Goal: Communication & Community: Answer question/provide support

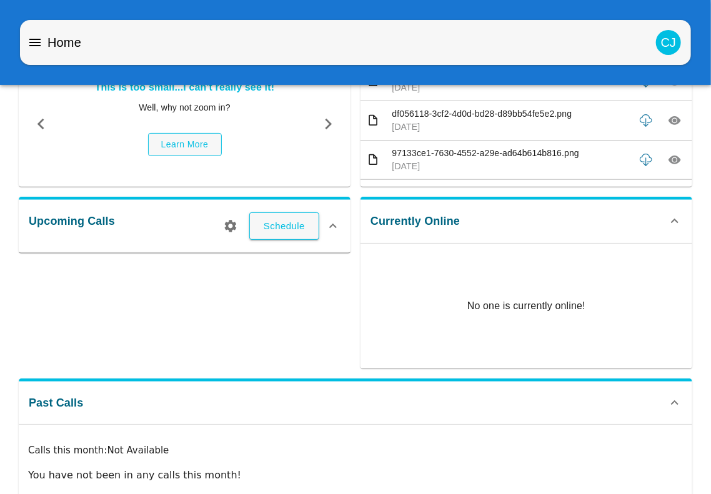
scroll to position [91, 0]
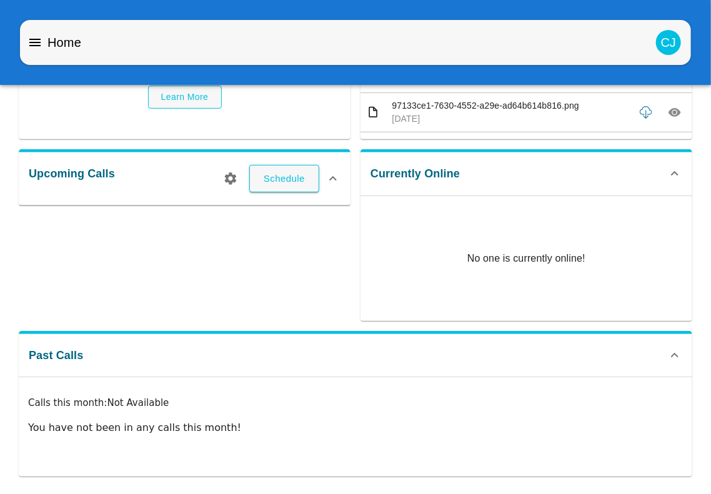
click at [176, 257] on div "Upcoming Calls Schedule" at bounding box center [180, 230] width 342 height 182
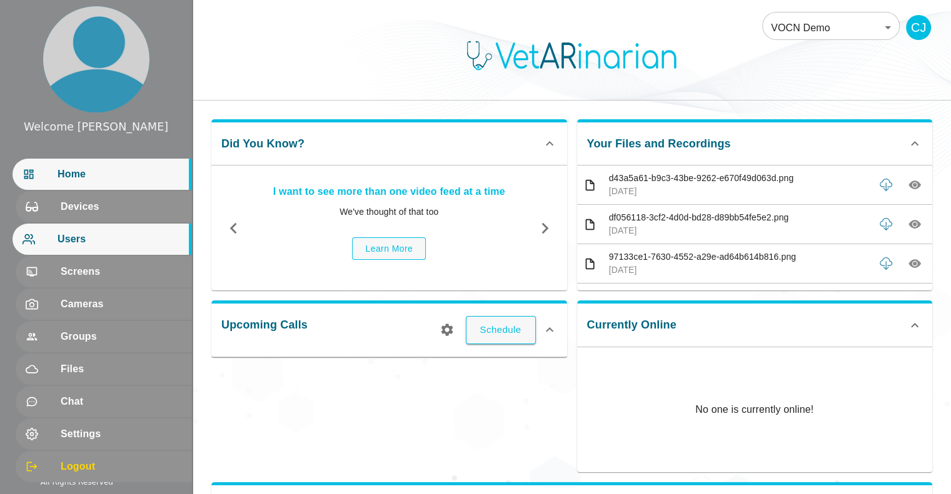
scroll to position [125, 0]
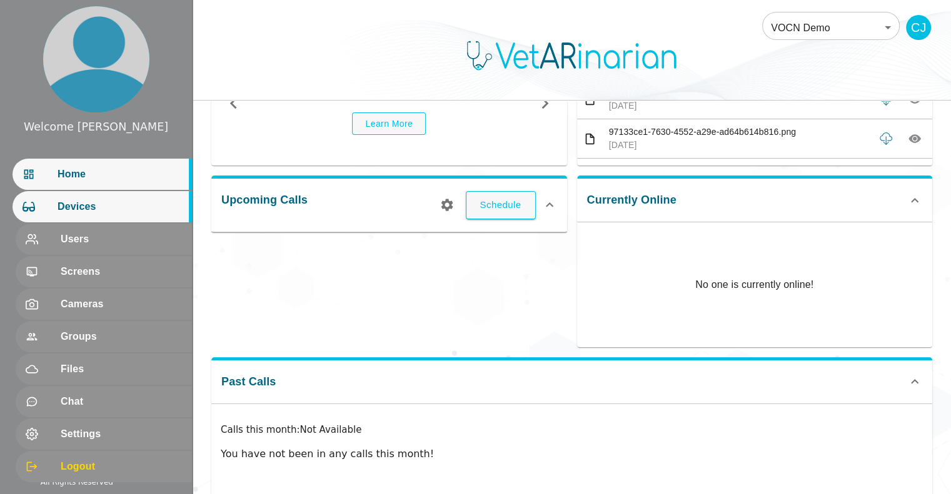
click at [66, 211] on span "Devices" at bounding box center [119, 206] width 124 height 15
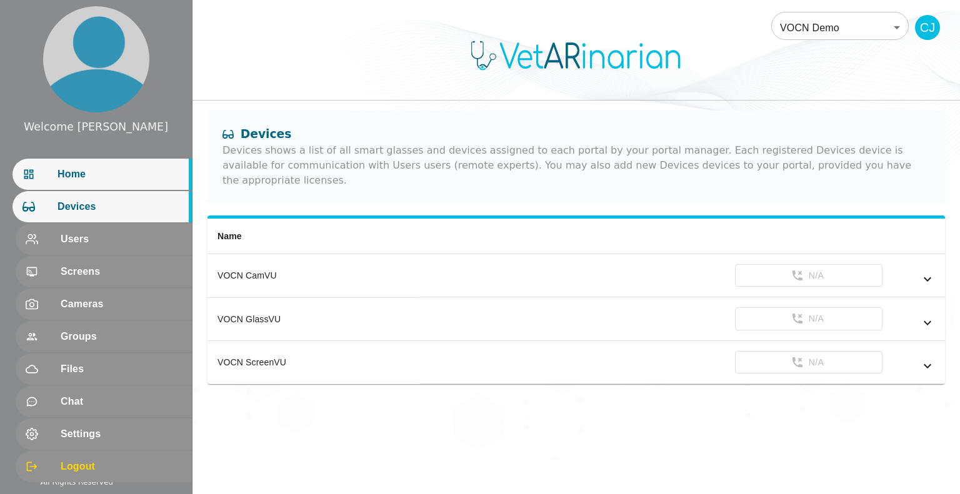
click at [95, 171] on span "Home" at bounding box center [119, 174] width 124 height 15
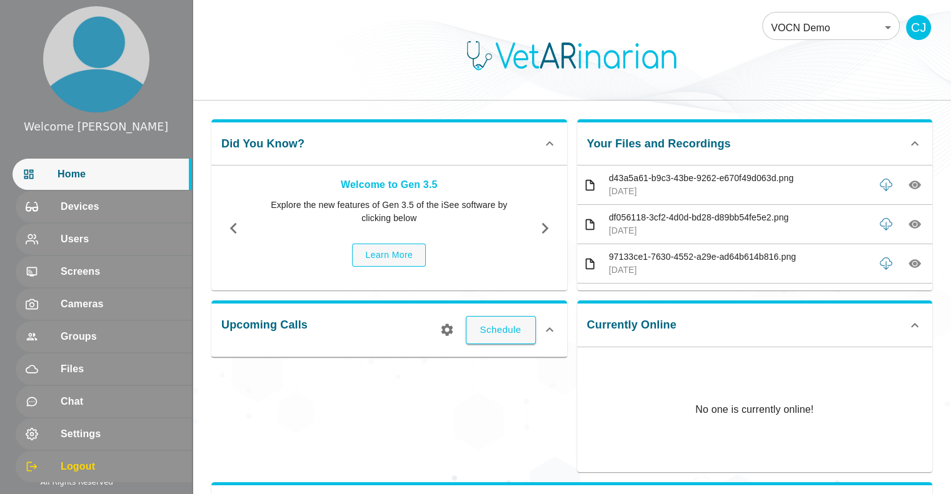
click at [552, 224] on icon "button" at bounding box center [545, 228] width 22 height 22
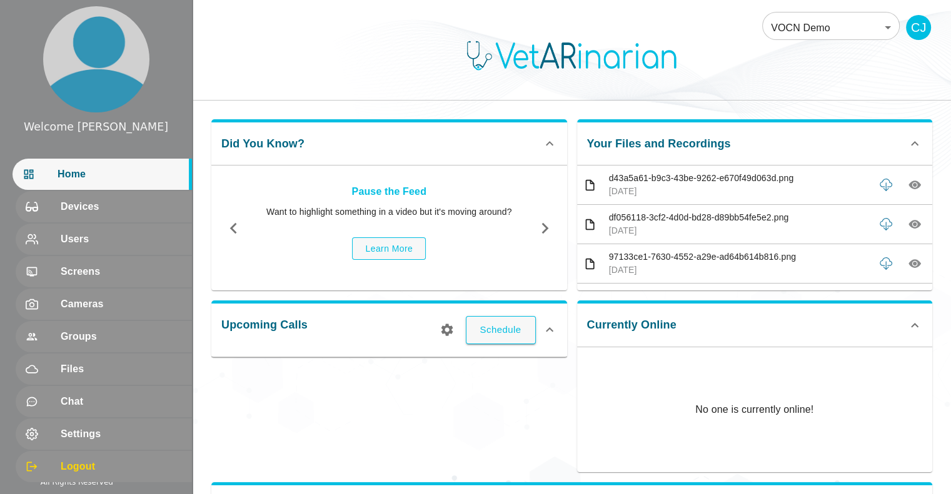
click at [552, 224] on icon "button" at bounding box center [545, 228] width 22 height 22
click at [411, 424] on div "Upcoming Calls Schedule" at bounding box center [384, 382] width 366 height 182
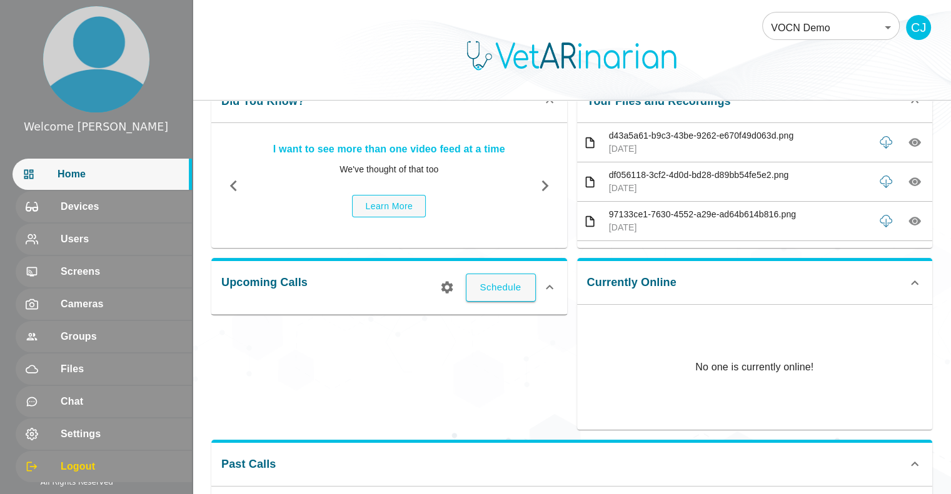
scroll to position [125, 0]
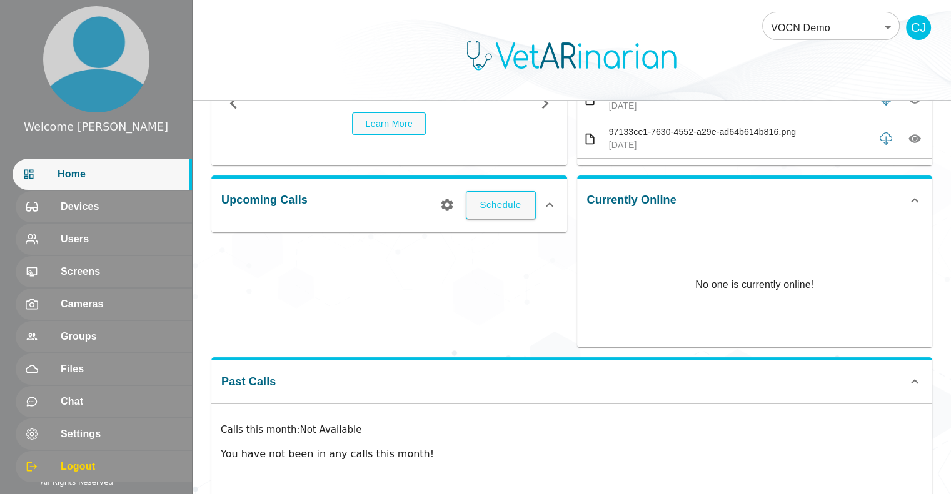
click at [112, 182] on div "Home" at bounding box center [101, 174] width 179 height 31
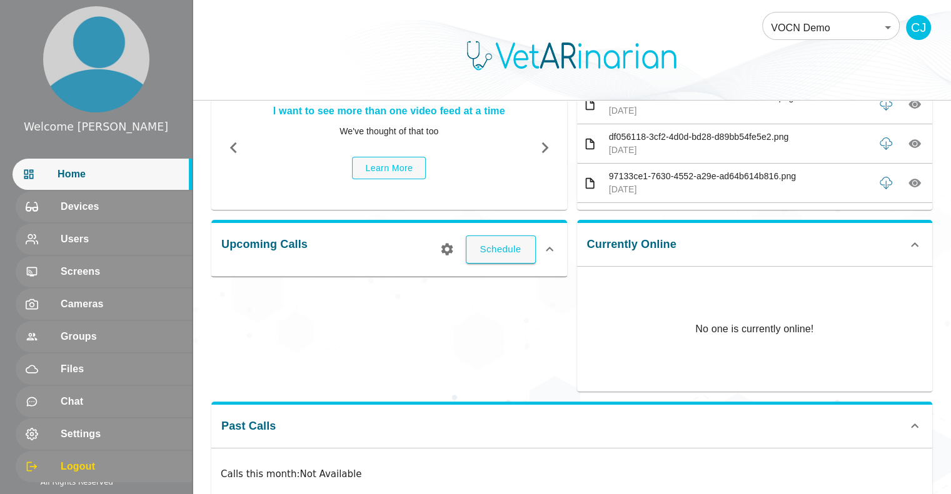
scroll to position [62, 0]
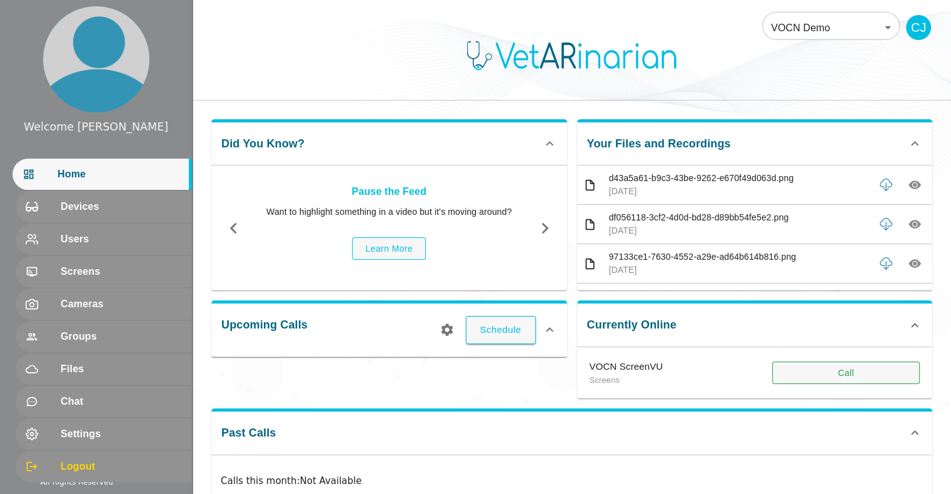
click at [844, 368] on button "Call" at bounding box center [845, 373] width 147 height 23
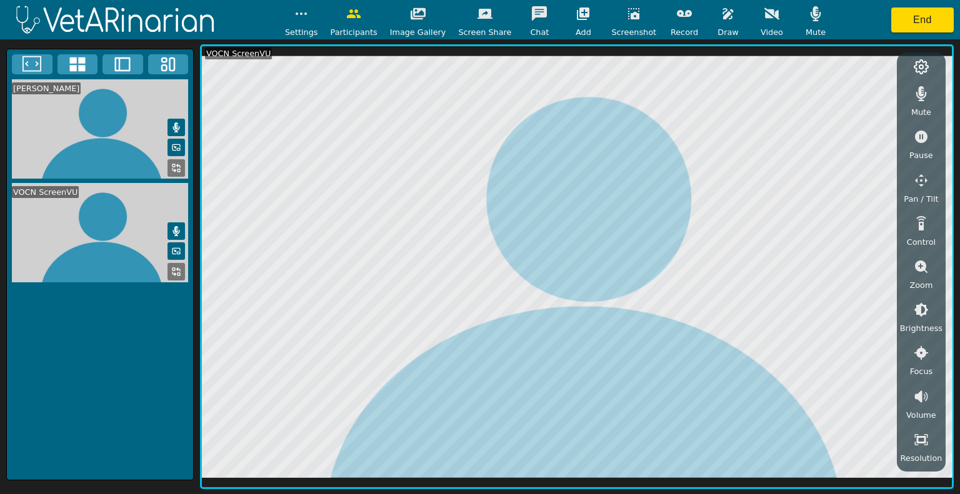
click at [626, 19] on icon "button" at bounding box center [633, 13] width 15 height 15
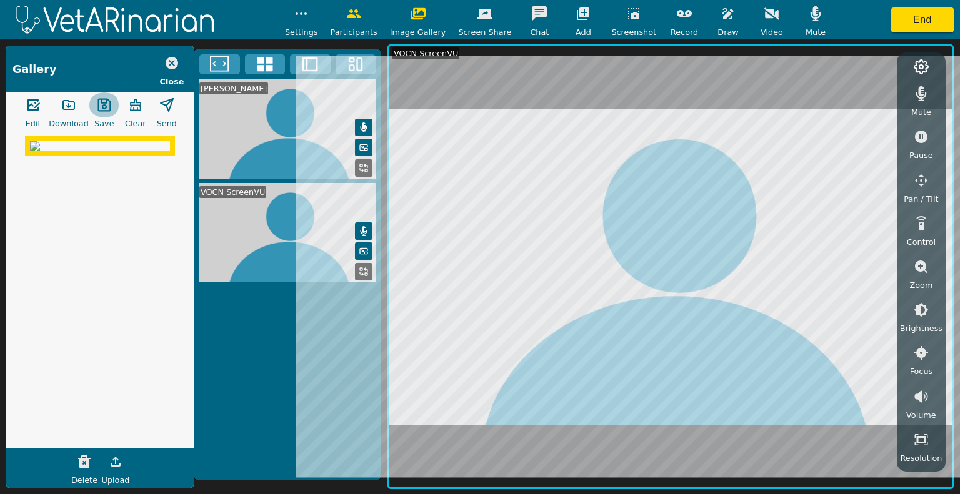
click at [100, 103] on icon "button" at bounding box center [103, 105] width 13 height 13
click at [171, 58] on icon "button" at bounding box center [172, 63] width 12 height 12
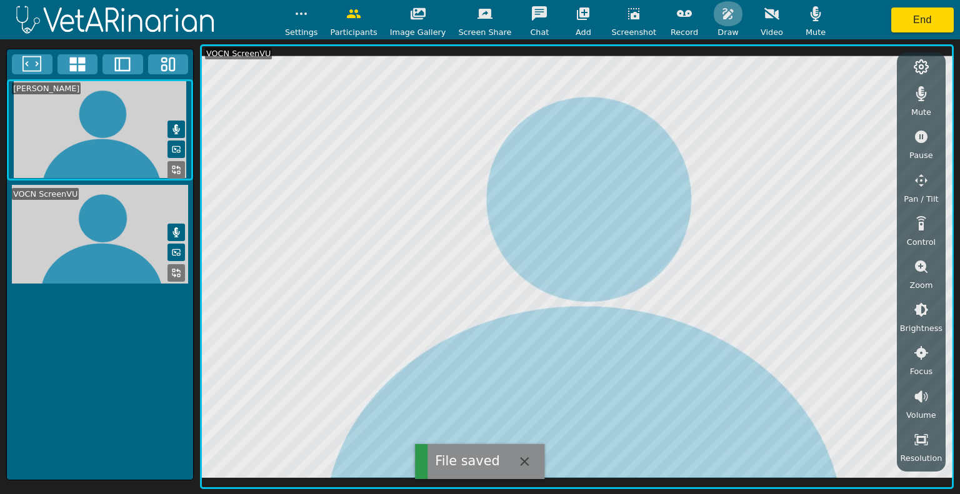
click at [721, 7] on icon "button" at bounding box center [728, 13] width 15 height 15
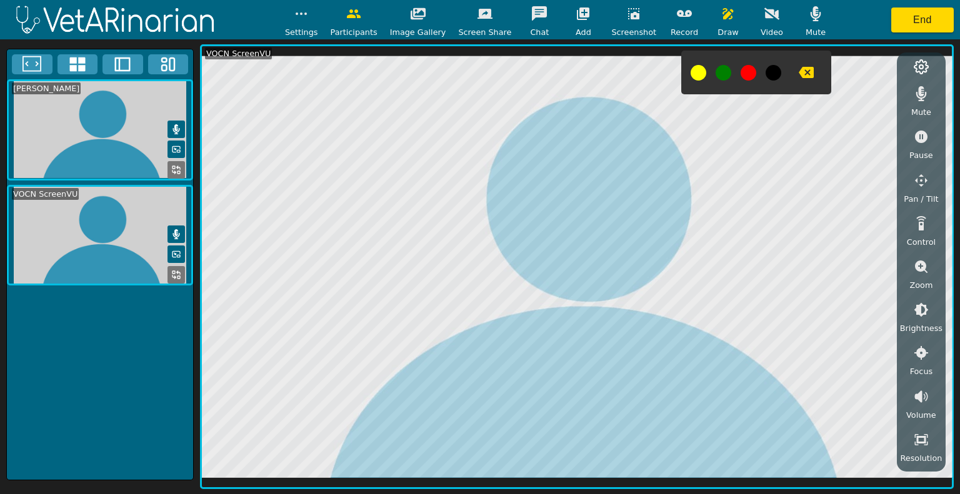
click at [799, 65] on icon "button" at bounding box center [806, 72] width 15 height 15
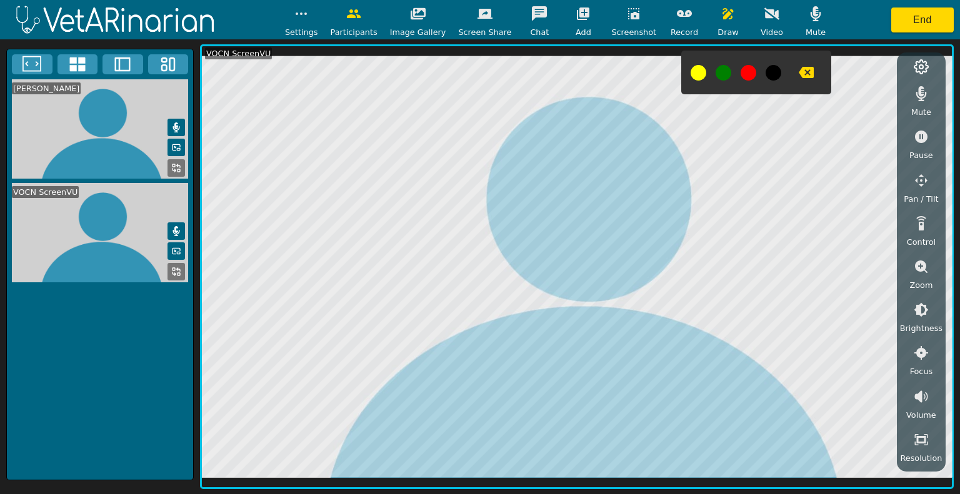
click at [626, 12] on icon "button" at bounding box center [633, 13] width 15 height 15
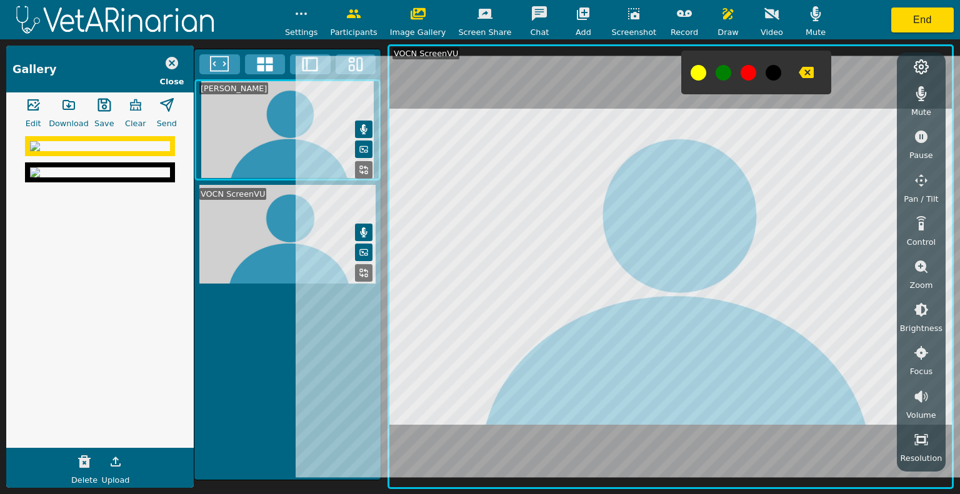
click at [109, 105] on icon "button" at bounding box center [104, 104] width 15 height 15
click at [177, 58] on icon "button" at bounding box center [171, 63] width 15 height 15
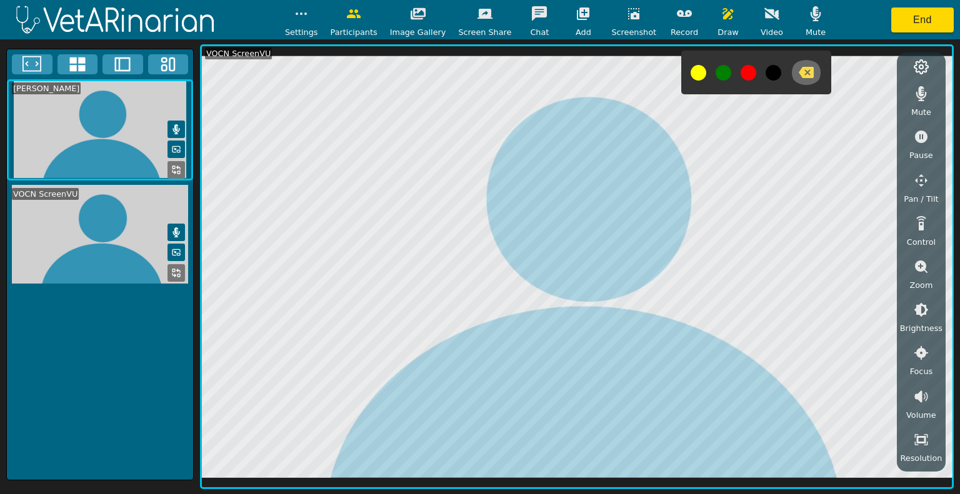
drag, startPoint x: 798, startPoint y: 74, endPoint x: 793, endPoint y: 67, distance: 8.5
click at [799, 74] on icon "button" at bounding box center [806, 72] width 15 height 11
click at [799, 72] on icon "button" at bounding box center [806, 72] width 15 height 11
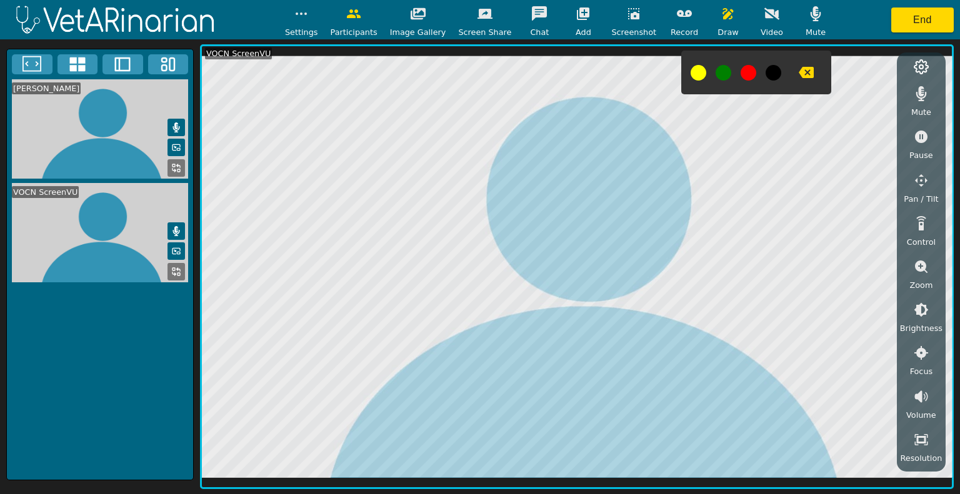
click at [626, 17] on icon "button" at bounding box center [633, 13] width 15 height 15
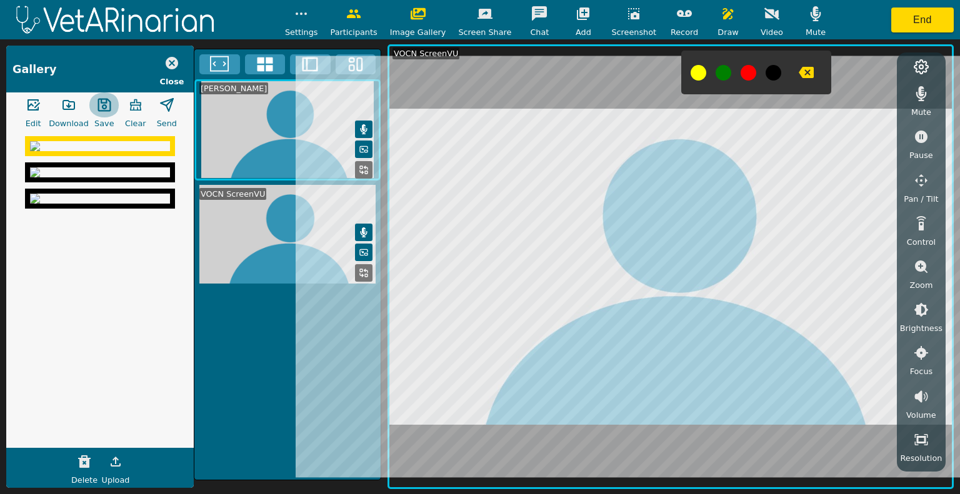
drag, startPoint x: 102, startPoint y: 106, endPoint x: 87, endPoint y: 99, distance: 16.8
click at [102, 106] on icon "button" at bounding box center [104, 104] width 15 height 15
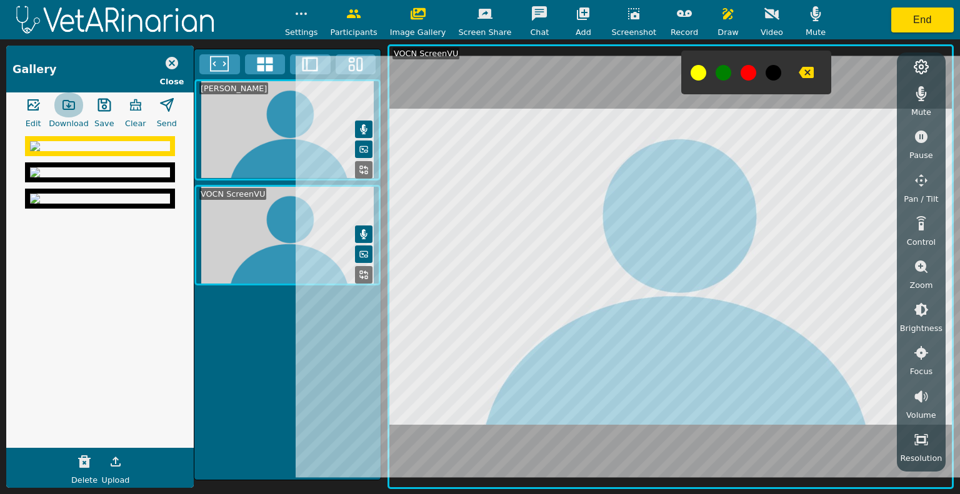
click at [64, 106] on icon "button" at bounding box center [68, 104] width 15 height 15
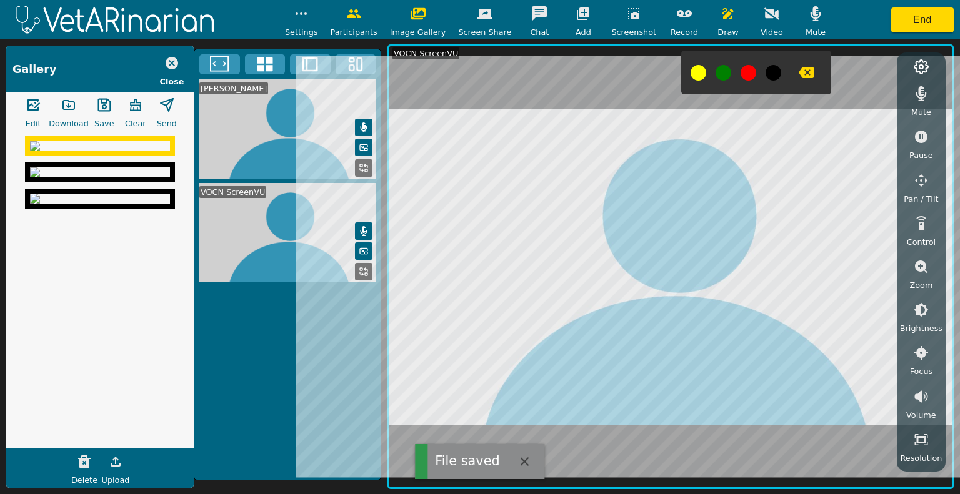
click at [171, 62] on icon "button" at bounding box center [171, 63] width 15 height 15
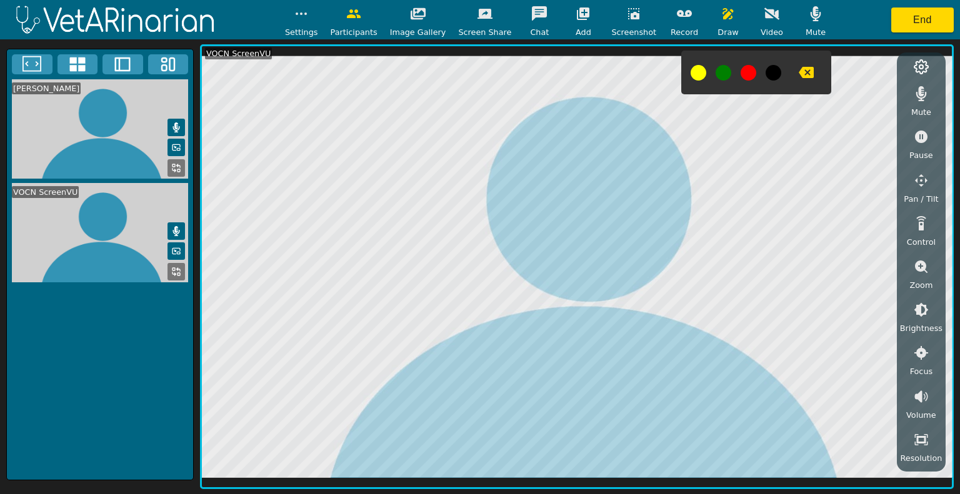
click at [626, 19] on icon "button" at bounding box center [633, 13] width 15 height 15
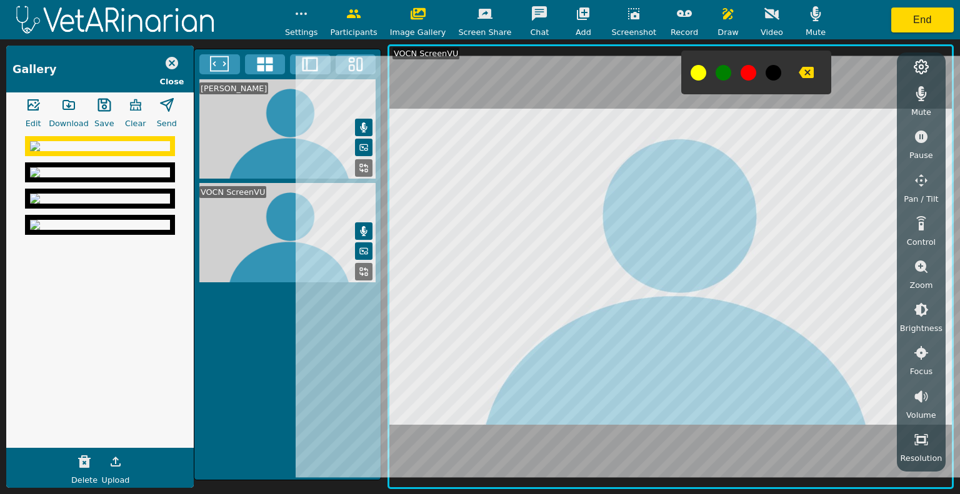
click at [65, 102] on icon "button" at bounding box center [68, 104] width 15 height 15
click at [169, 62] on icon "button" at bounding box center [172, 63] width 12 height 12
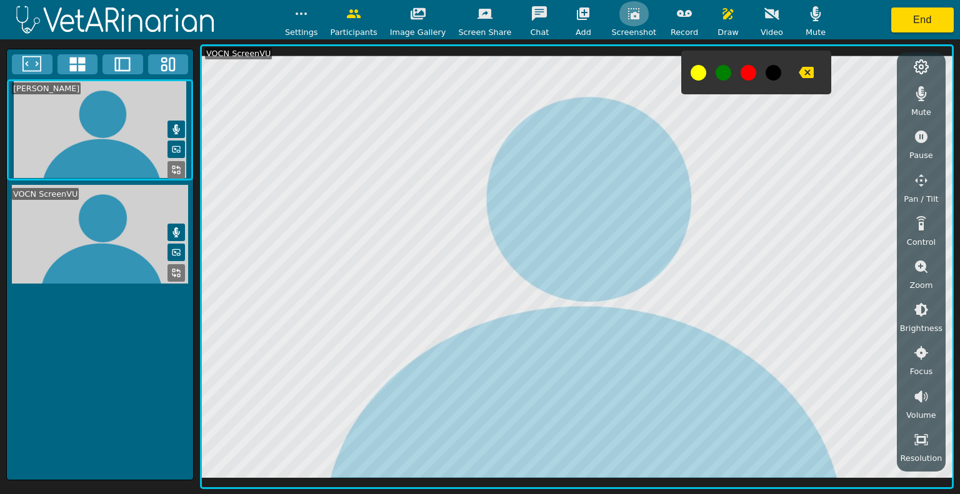
click at [626, 12] on icon "button" at bounding box center [633, 13] width 15 height 15
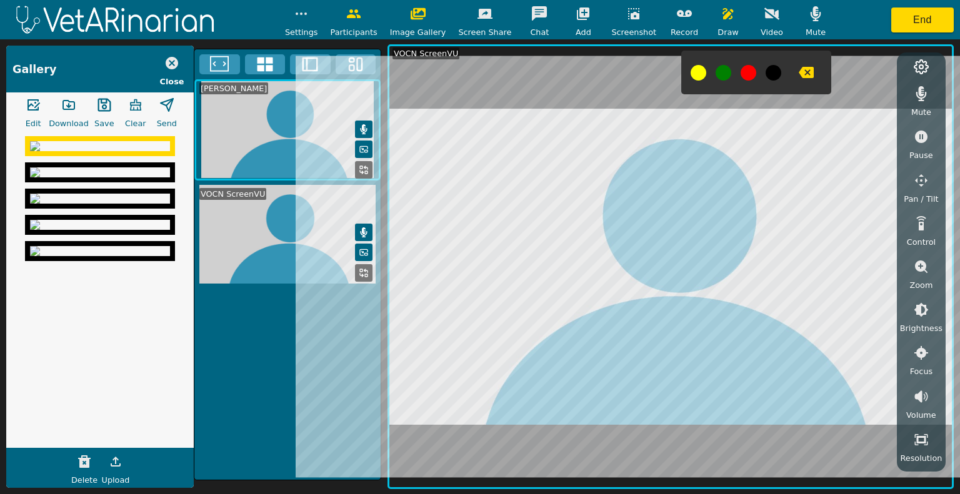
click at [67, 104] on icon "button" at bounding box center [68, 104] width 15 height 15
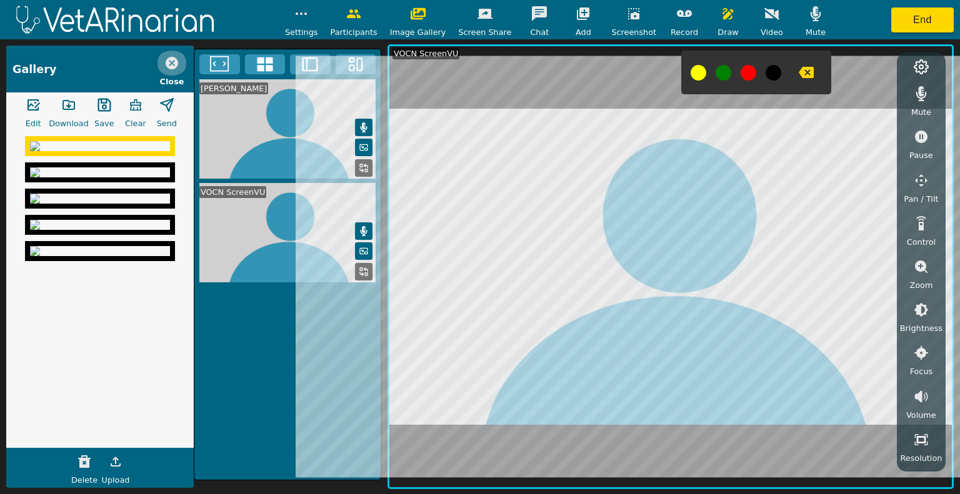
click at [171, 59] on icon "button" at bounding box center [172, 63] width 12 height 12
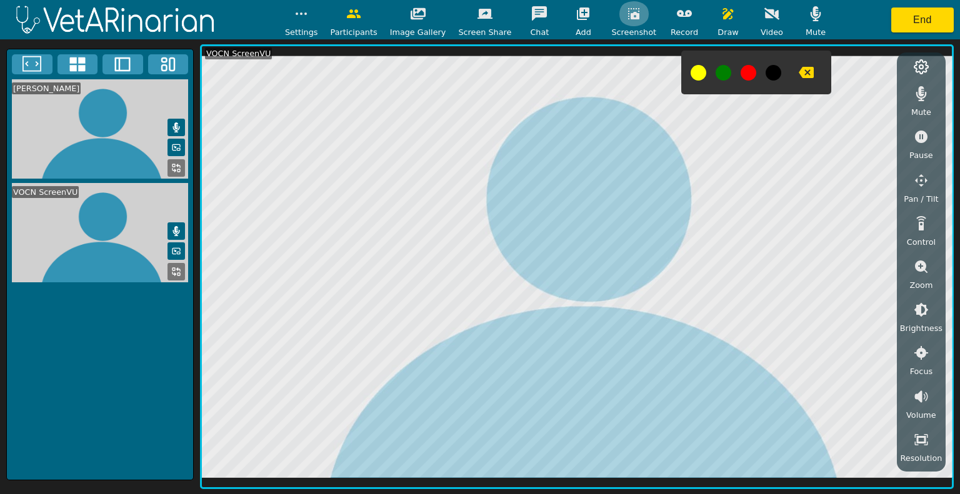
click at [626, 9] on icon "button" at bounding box center [633, 13] width 15 height 15
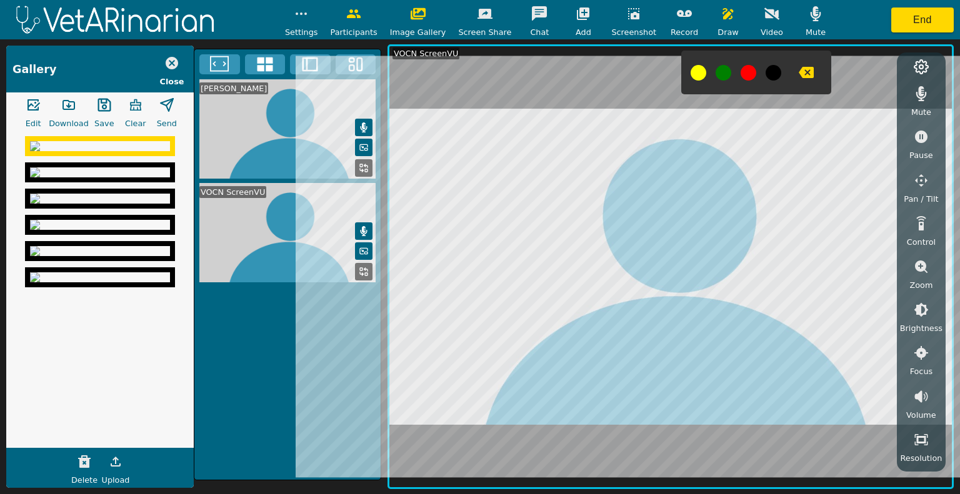
click at [69, 101] on icon "button" at bounding box center [68, 105] width 11 height 9
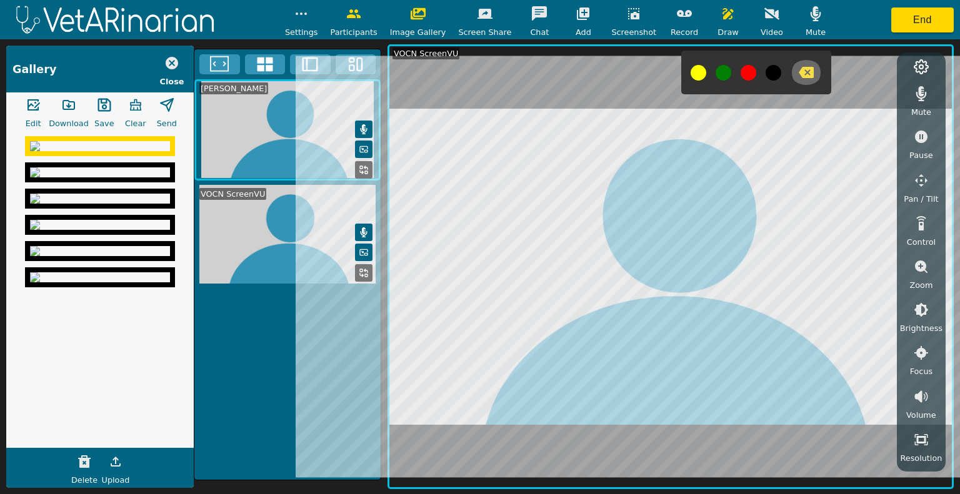
click at [799, 69] on icon "button" at bounding box center [806, 72] width 15 height 11
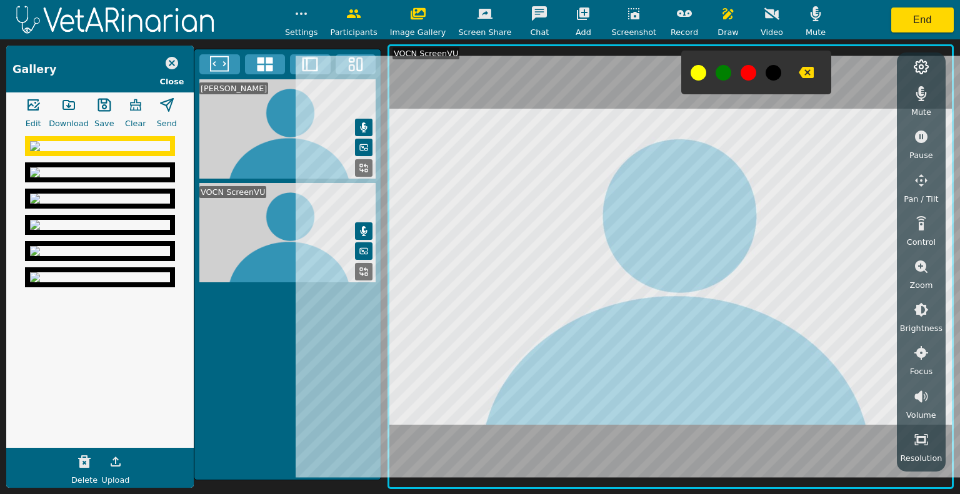
click at [134, 204] on img at bounding box center [100, 199] width 140 height 10
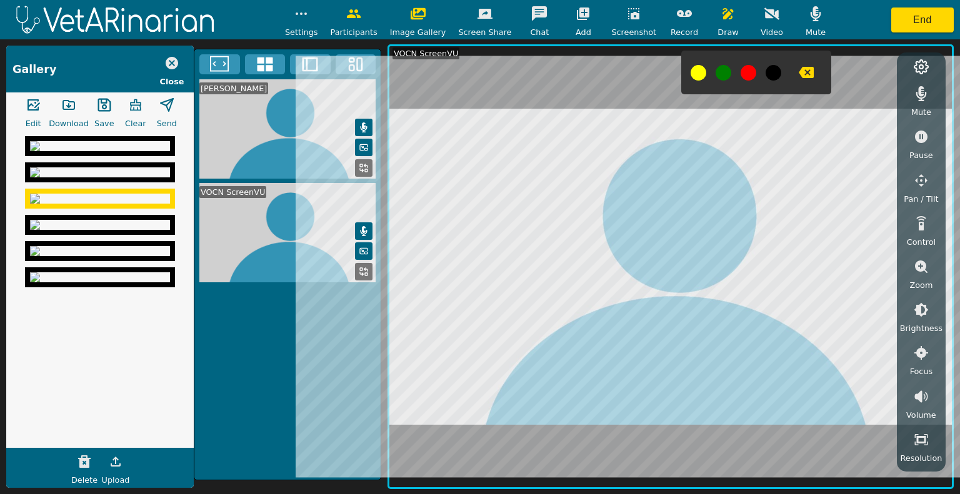
click at [111, 109] on button "button" at bounding box center [104, 104] width 31 height 25
click at [104, 177] on img at bounding box center [100, 172] width 140 height 10
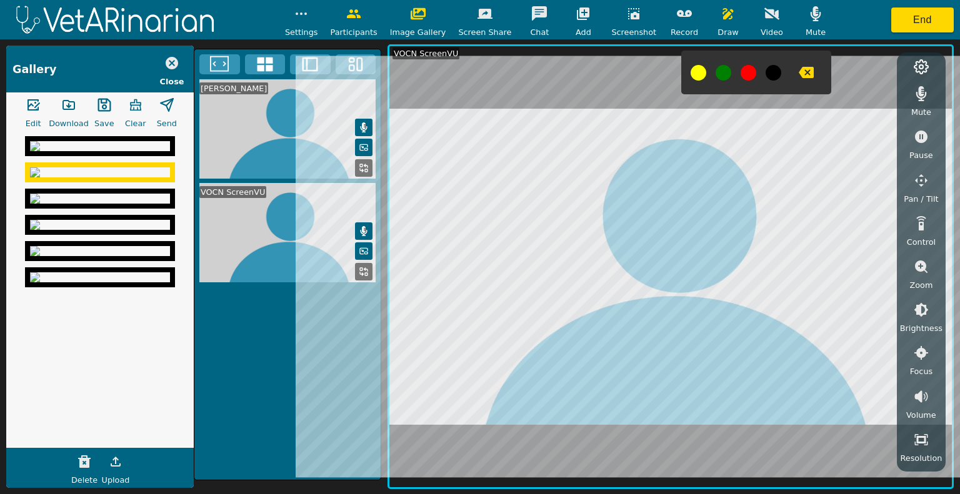
click at [98, 102] on icon "button" at bounding box center [104, 104] width 15 height 15
click at [92, 151] on img at bounding box center [100, 146] width 140 height 10
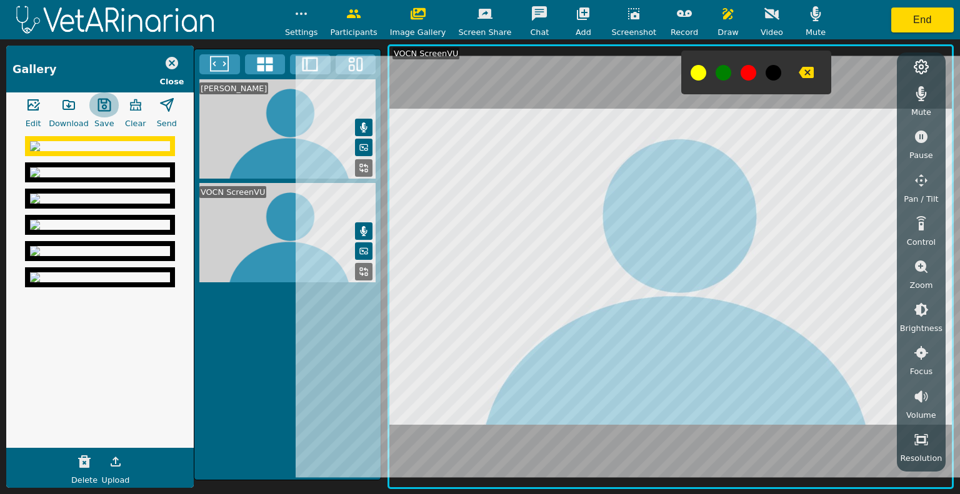
click at [102, 106] on icon "button" at bounding box center [104, 104] width 15 height 15
click at [82, 230] on img at bounding box center [100, 225] width 140 height 10
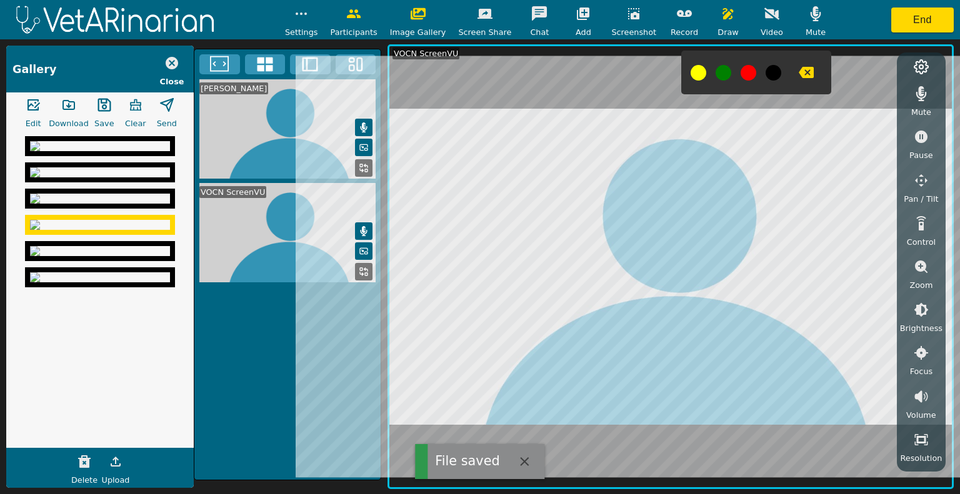
click at [107, 109] on icon "button" at bounding box center [103, 105] width 13 height 13
drag, startPoint x: 96, startPoint y: 294, endPoint x: 97, endPoint y: 268, distance: 26.3
click at [96, 256] on img at bounding box center [100, 251] width 140 height 10
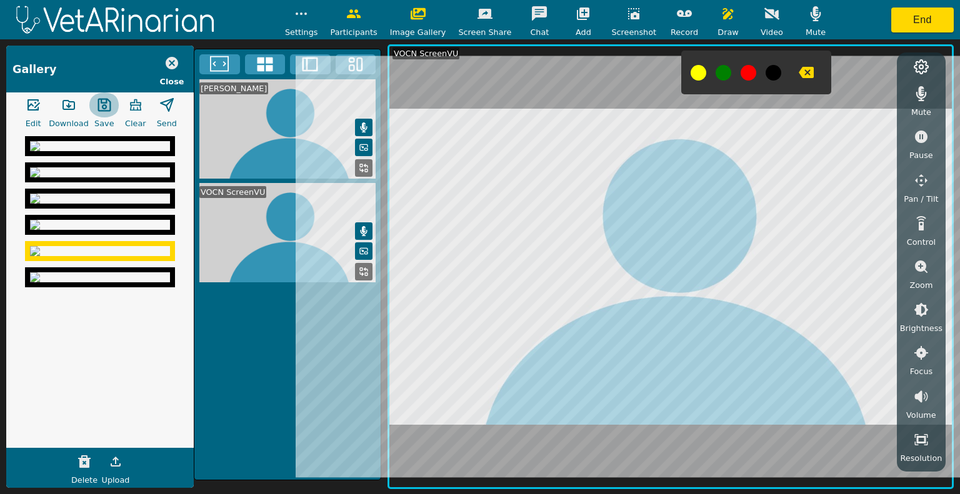
click at [106, 107] on icon "button" at bounding box center [104, 104] width 15 height 15
click at [74, 282] on img at bounding box center [100, 277] width 140 height 10
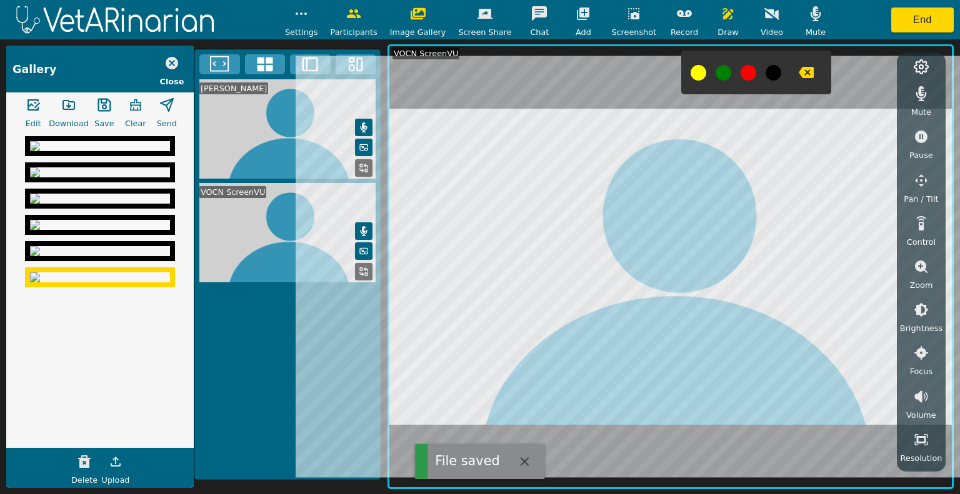
click at [97, 109] on icon "button" at bounding box center [104, 104] width 15 height 15
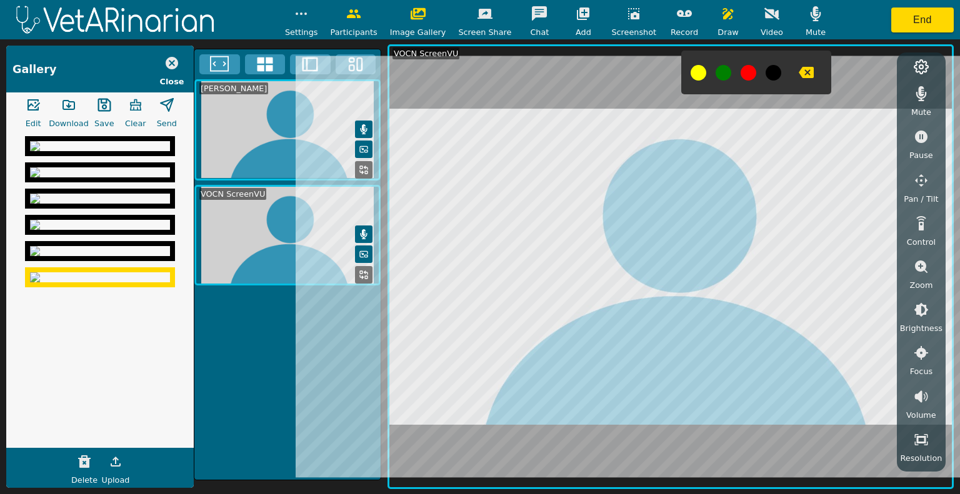
click at [799, 75] on icon "button" at bounding box center [806, 72] width 15 height 15
click at [799, 72] on icon "button" at bounding box center [806, 72] width 15 height 15
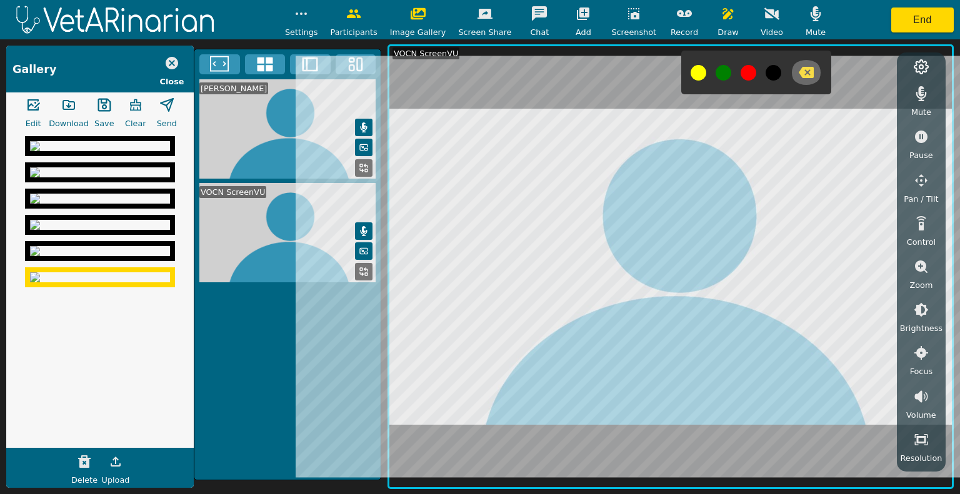
click at [799, 73] on icon "button" at bounding box center [806, 72] width 15 height 11
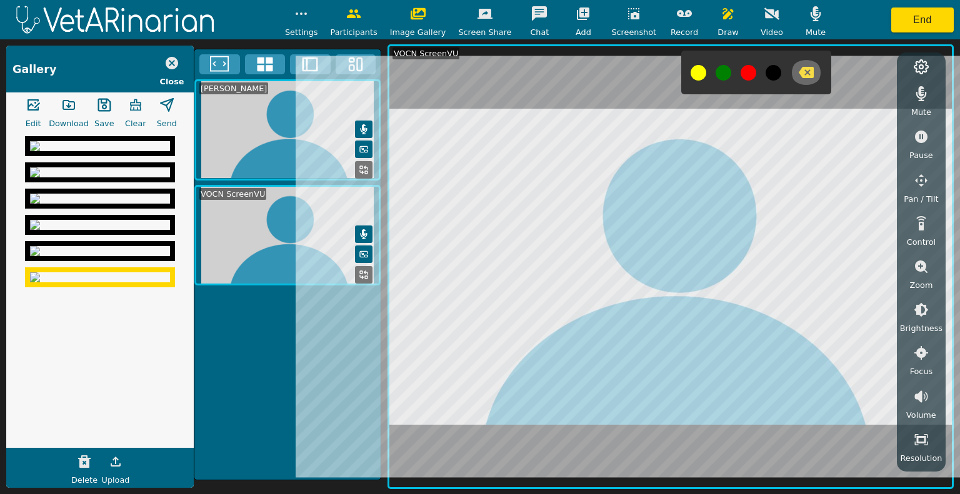
click at [799, 73] on icon "button" at bounding box center [806, 72] width 15 height 11
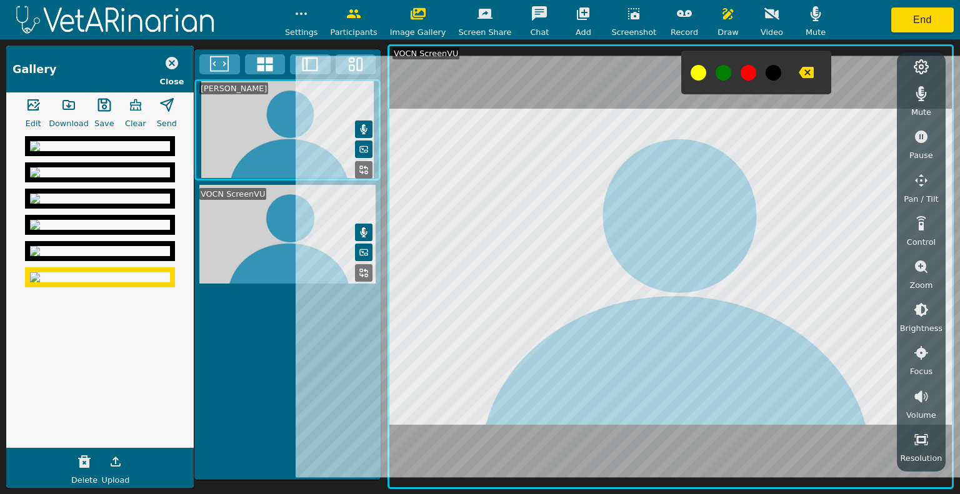
click at [799, 71] on icon "button" at bounding box center [806, 72] width 15 height 11
click at [800, 71] on button "button" at bounding box center [806, 72] width 31 height 25
click at [799, 71] on icon "button" at bounding box center [806, 72] width 15 height 11
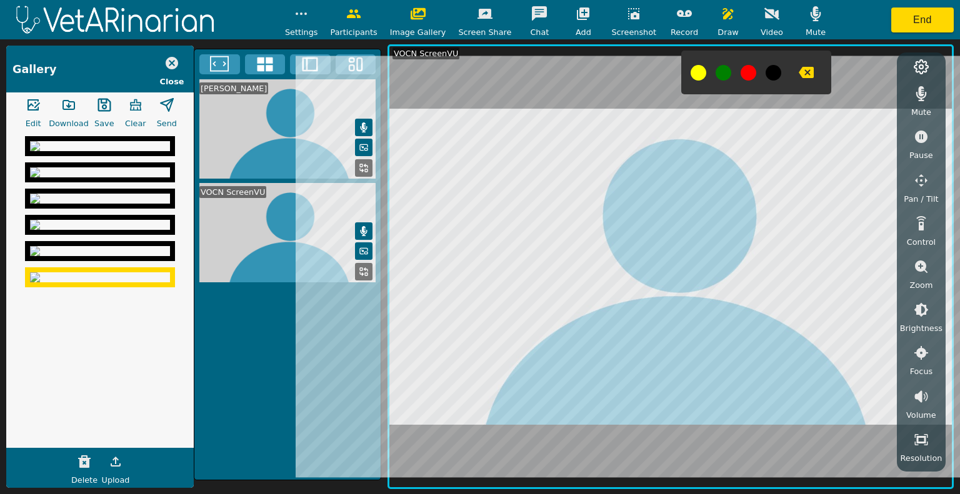
click at [721, 12] on icon "button" at bounding box center [728, 13] width 15 height 15
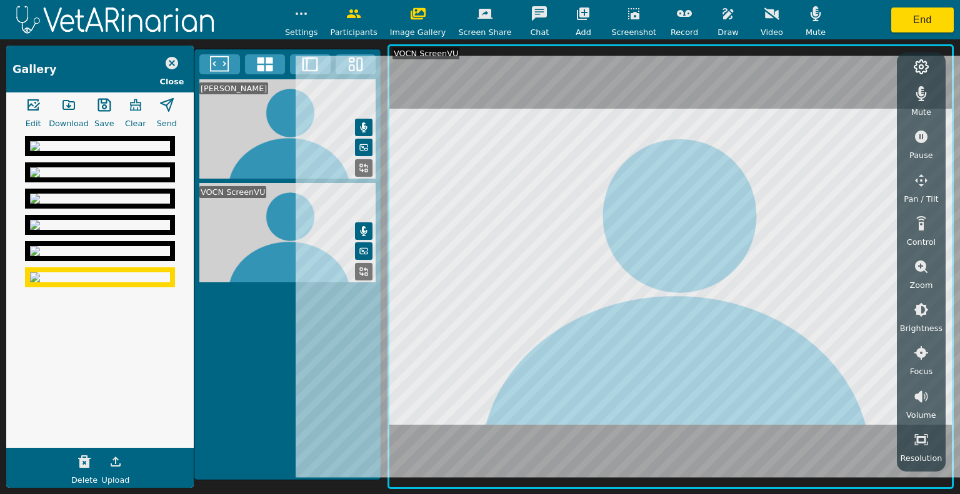
click at [628, 17] on icon "button" at bounding box center [633, 13] width 11 height 11
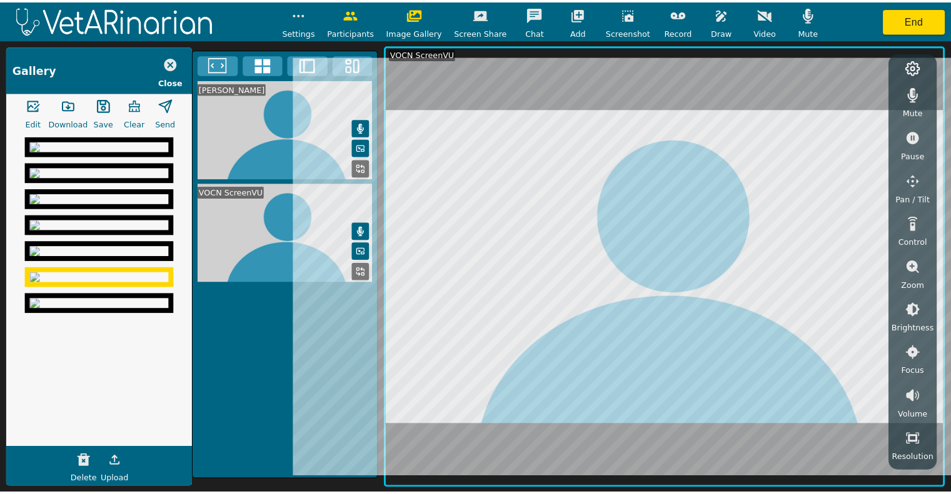
scroll to position [0, 0]
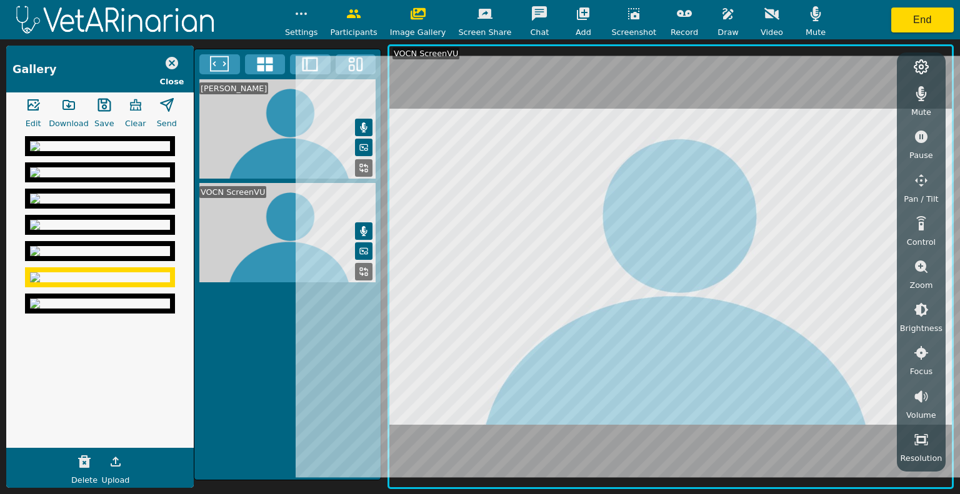
click at [66, 126] on span "Download" at bounding box center [69, 123] width 40 height 12
click at [130, 151] on img at bounding box center [100, 146] width 140 height 10
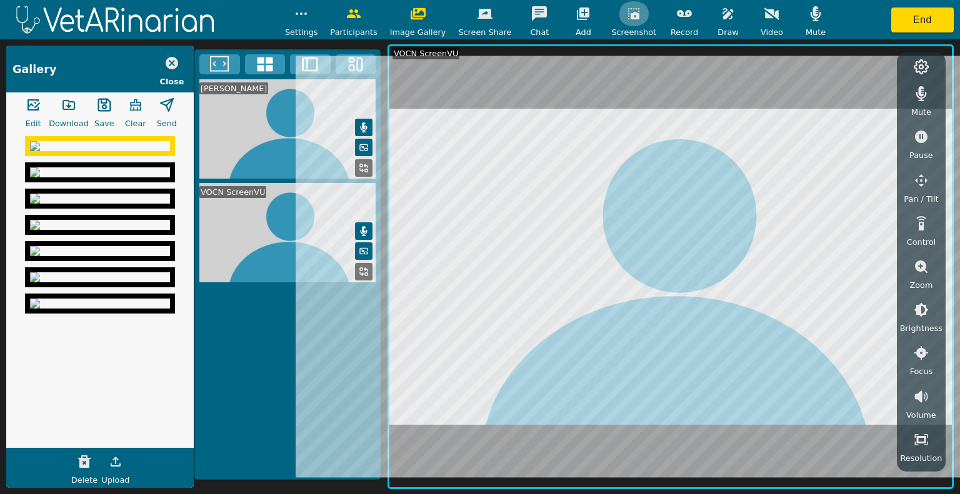
click at [628, 14] on icon "button" at bounding box center [633, 13] width 11 height 11
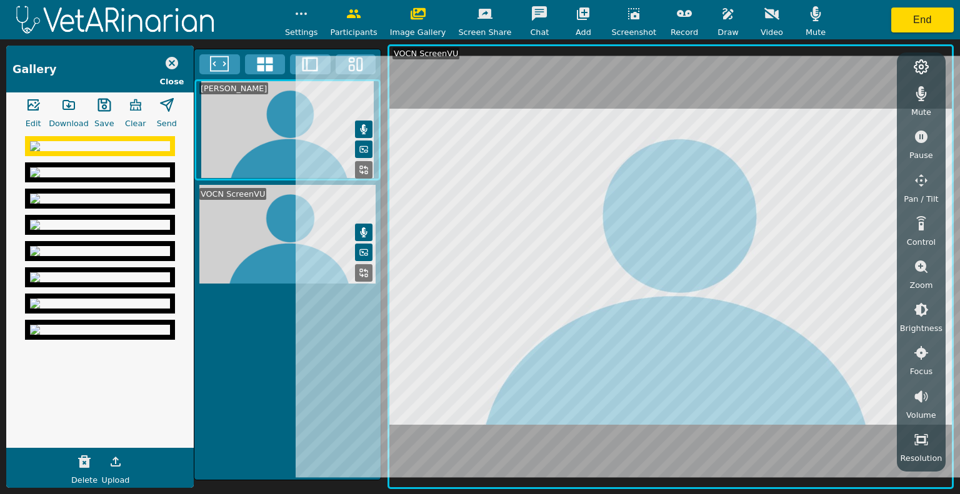
click at [66, 104] on icon "button" at bounding box center [68, 104] width 15 height 15
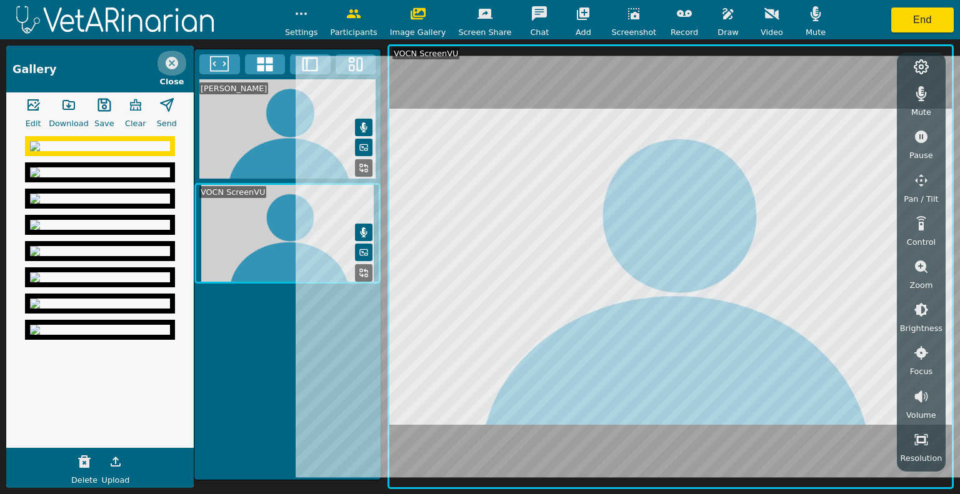
click at [175, 59] on icon "button" at bounding box center [172, 63] width 12 height 12
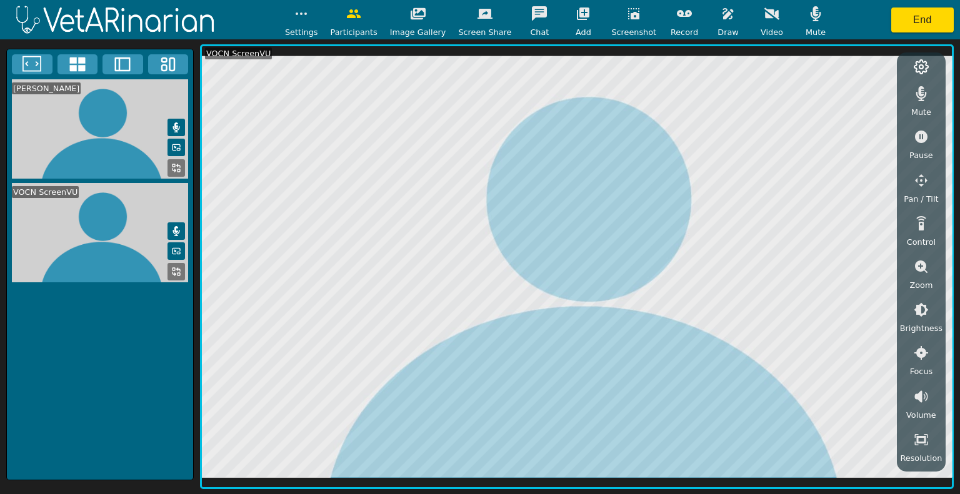
click at [97, 324] on div "Christina Jeffries VOCN ScreenVU" at bounding box center [99, 265] width 187 height 432
click at [724, 9] on button "button" at bounding box center [727, 13] width 31 height 25
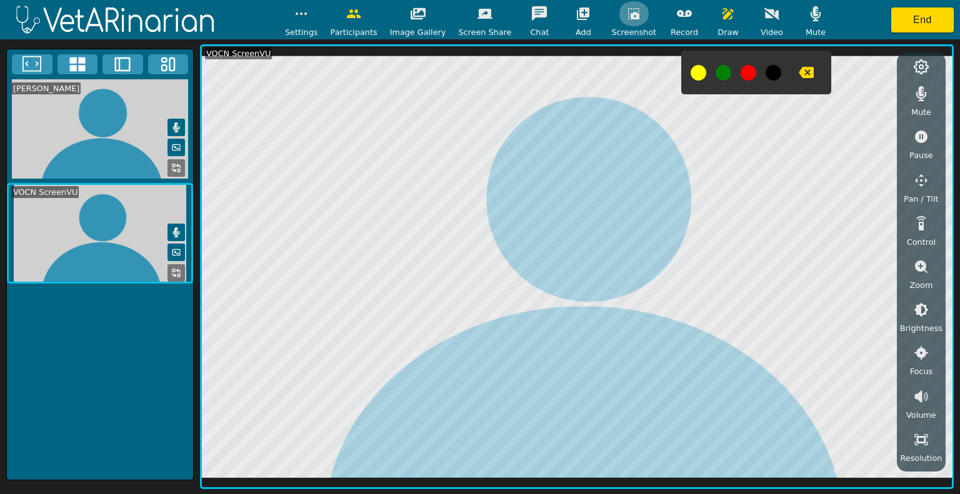
click at [628, 14] on icon "button" at bounding box center [633, 13] width 11 height 11
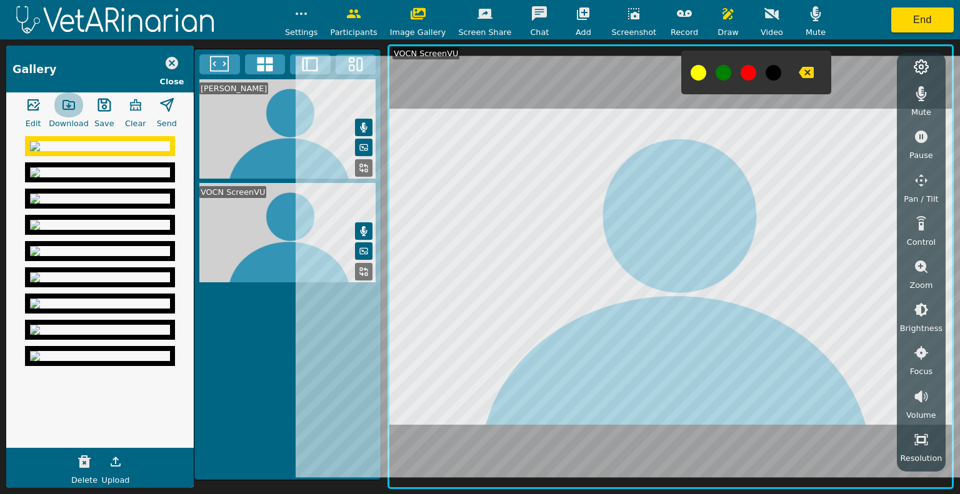
click at [62, 109] on icon "button" at bounding box center [68, 104] width 15 height 15
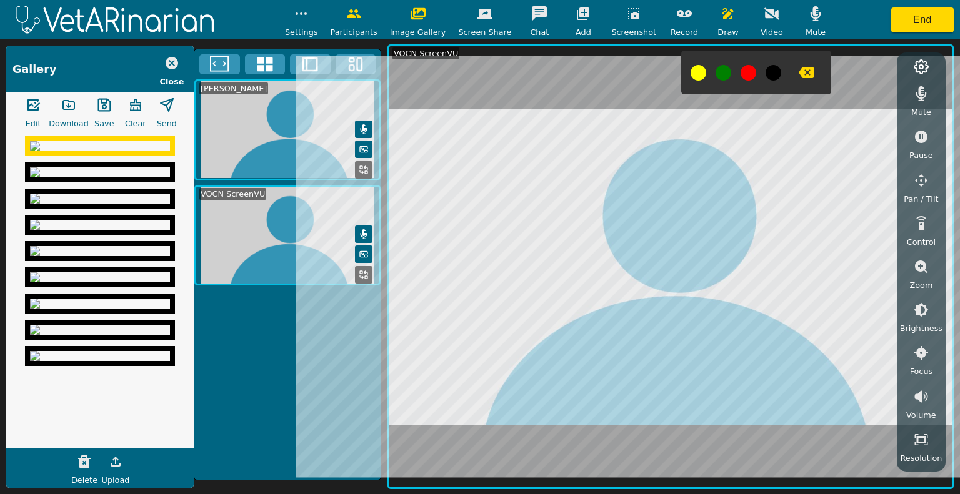
click at [799, 74] on icon "button" at bounding box center [806, 72] width 15 height 15
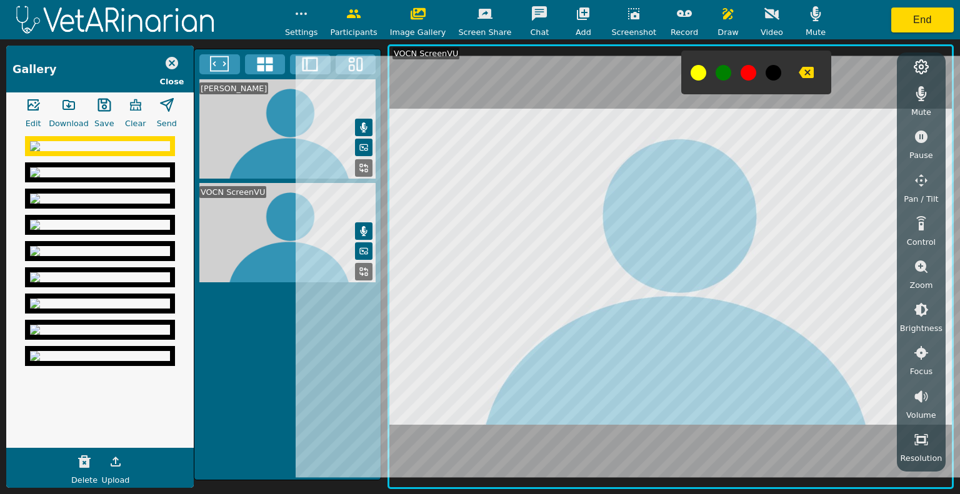
click at [799, 72] on icon "button" at bounding box center [806, 72] width 15 height 11
click at [630, 13] on button "button" at bounding box center [633, 13] width 31 height 25
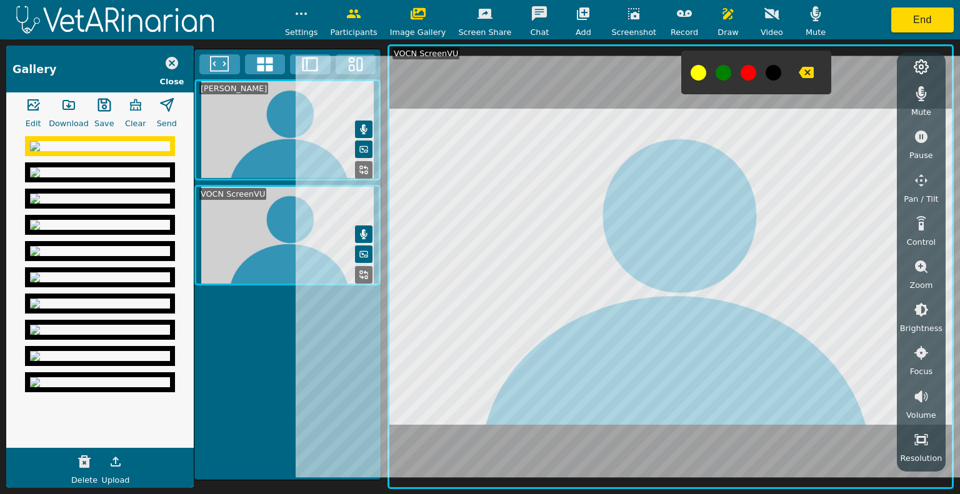
click at [72, 105] on icon "button" at bounding box center [68, 104] width 15 height 15
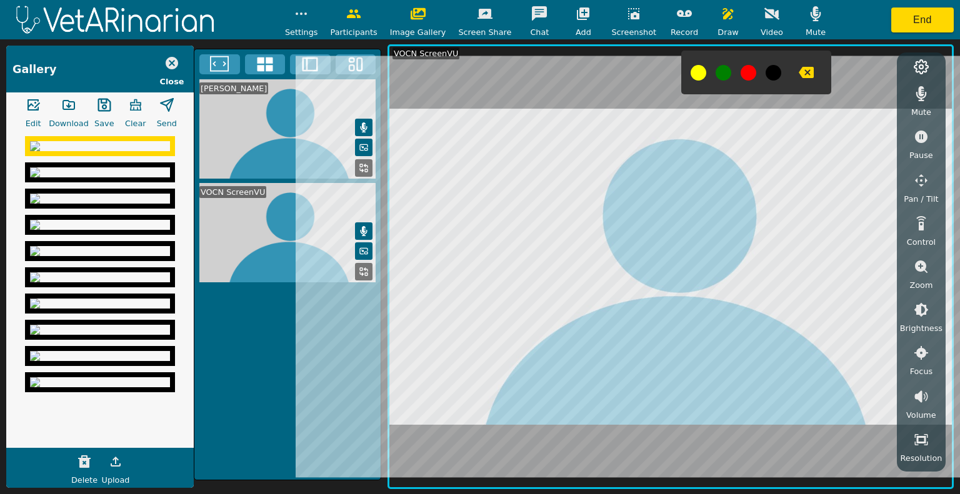
click at [174, 59] on icon "button" at bounding box center [172, 63] width 12 height 12
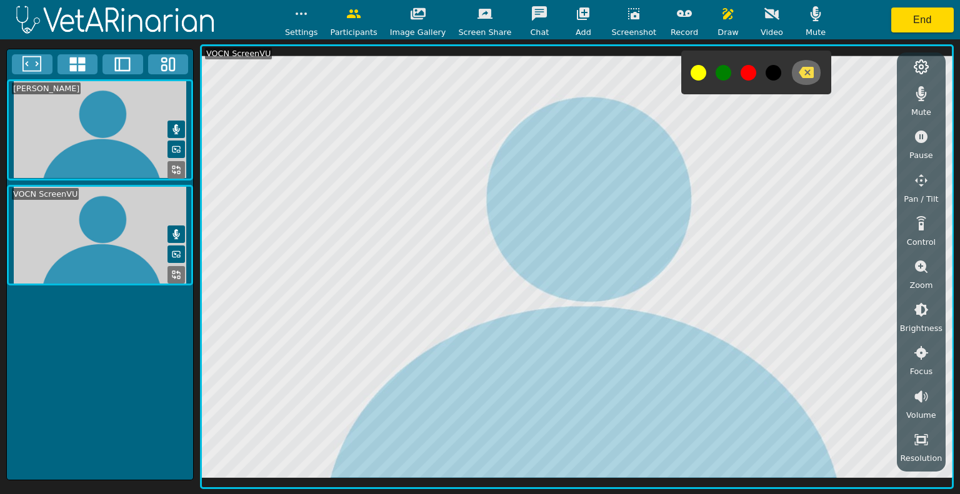
click at [799, 71] on icon "button" at bounding box center [806, 72] width 15 height 15
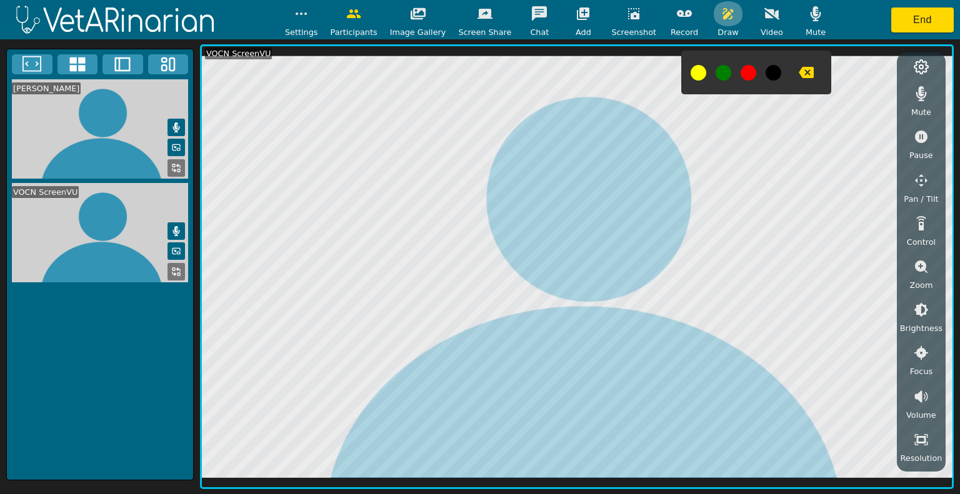
click at [721, 14] on icon "button" at bounding box center [728, 13] width 15 height 15
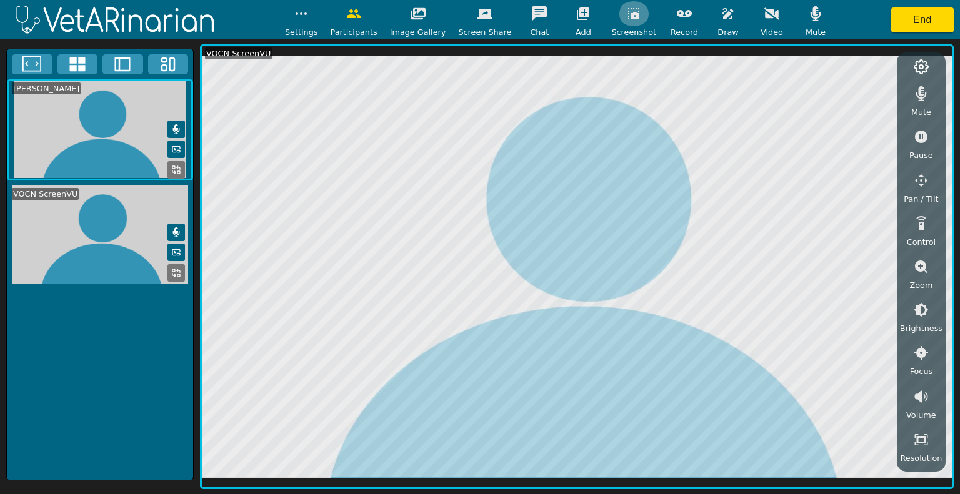
click at [618, 22] on button "button" at bounding box center [633, 13] width 31 height 25
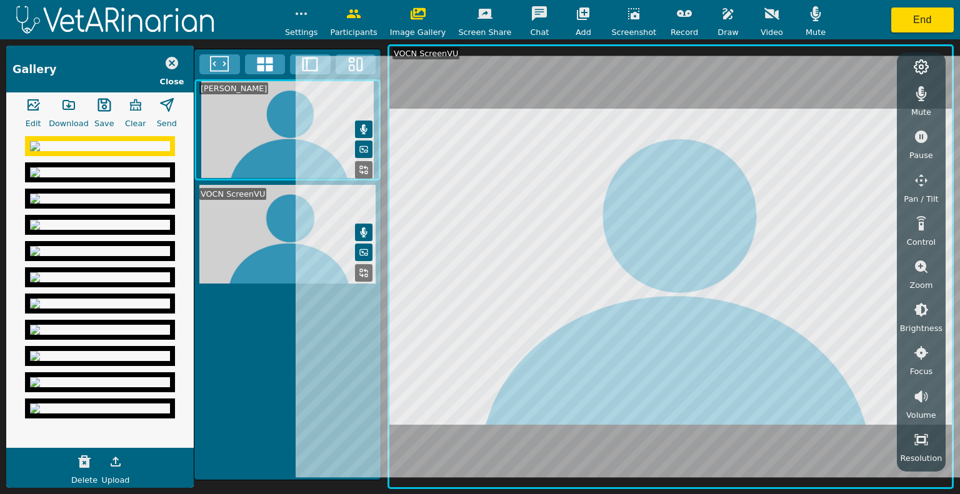
click at [721, 16] on icon "button" at bounding box center [728, 13] width 15 height 15
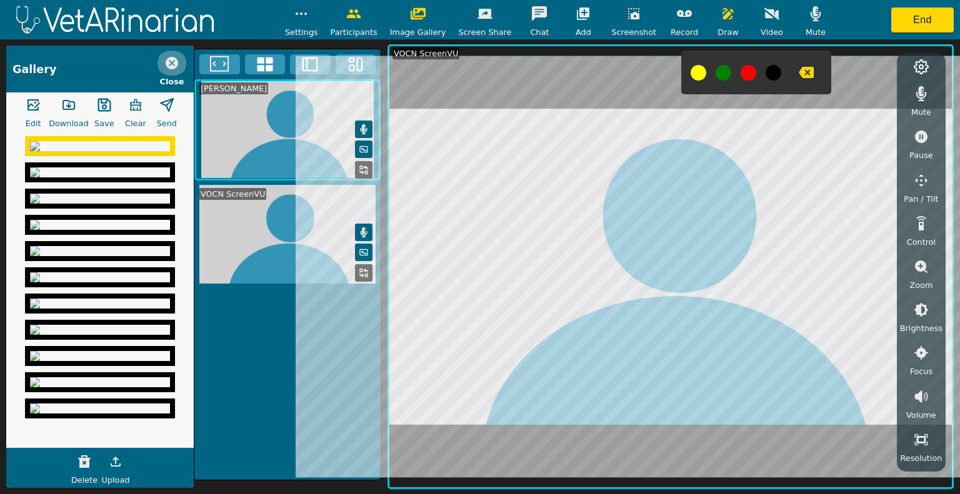
click at [180, 57] on button "button" at bounding box center [171, 63] width 31 height 25
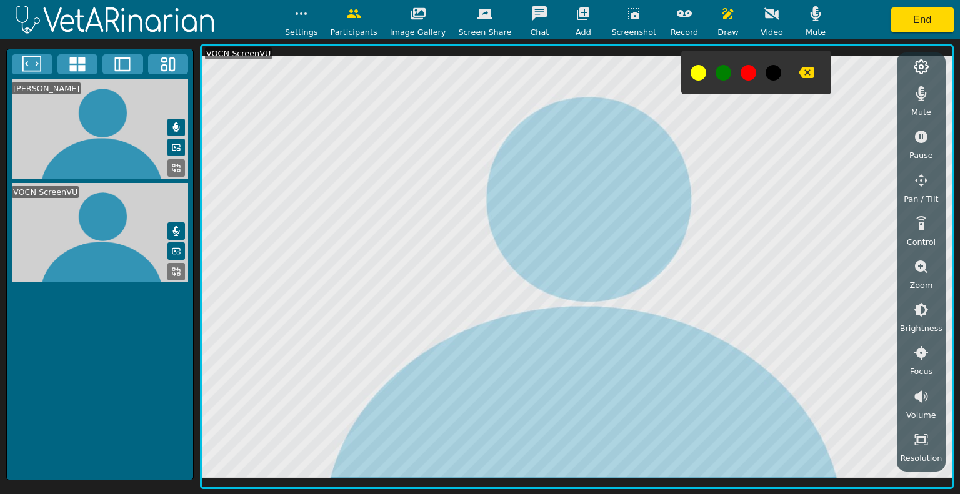
click at [712, 22] on button "button" at bounding box center [727, 13] width 31 height 25
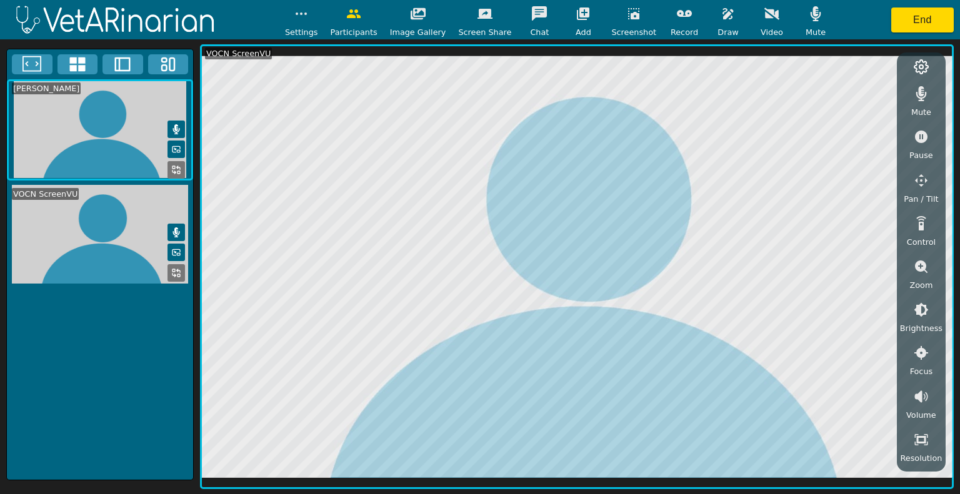
click at [721, 9] on icon "button" at bounding box center [728, 13] width 15 height 15
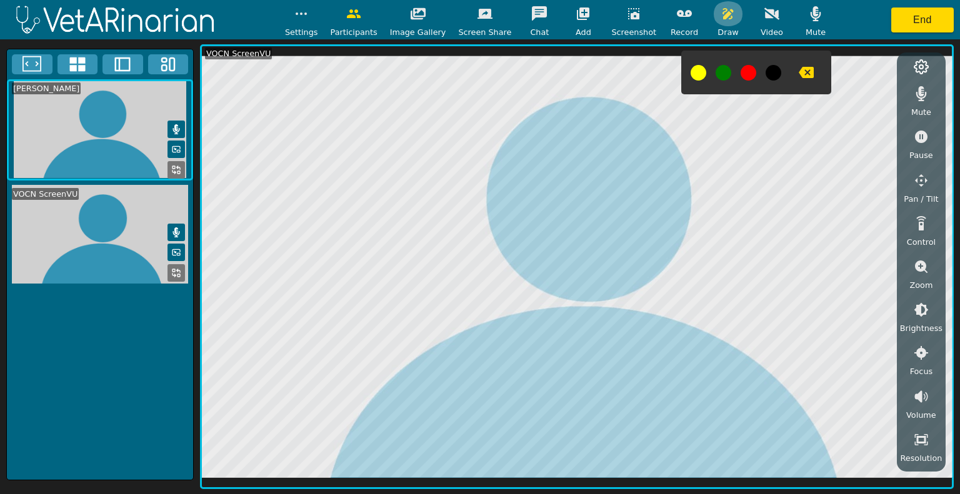
click at [721, 8] on icon "button" at bounding box center [728, 13] width 15 height 15
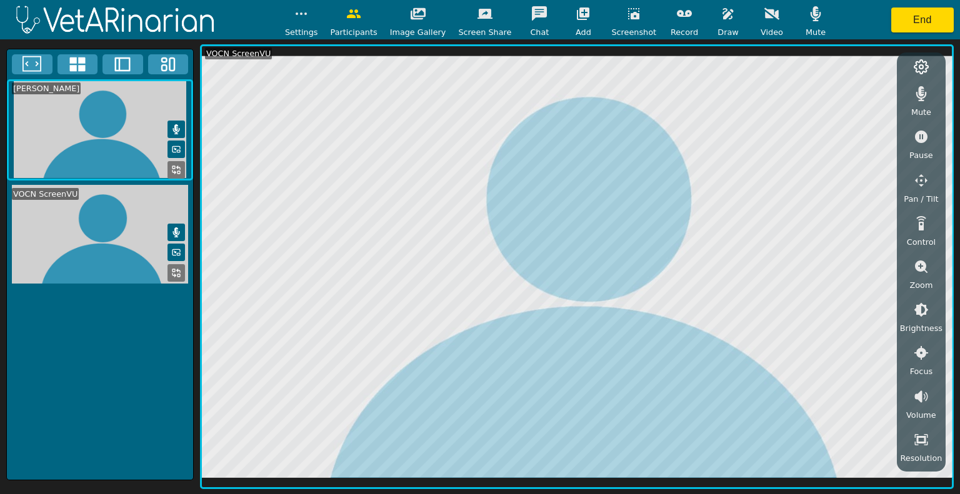
click at [712, 22] on div "Draw" at bounding box center [727, 19] width 31 height 37
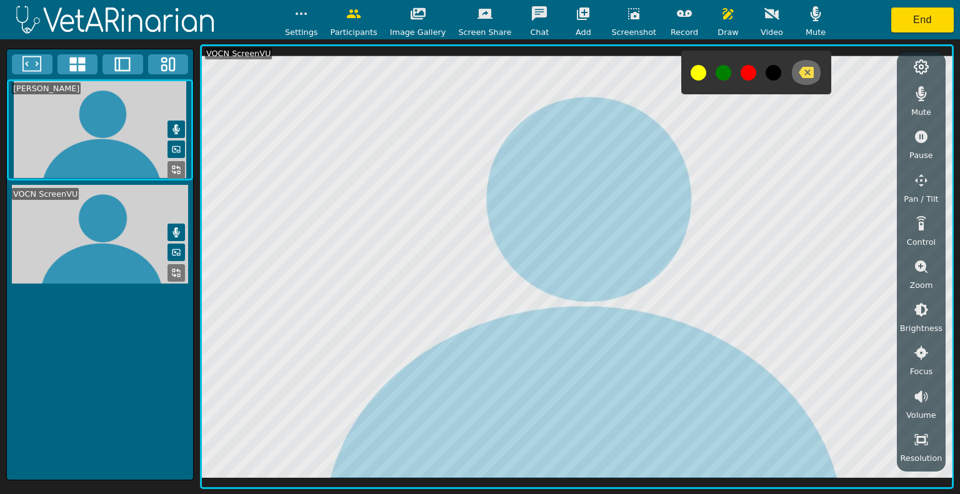
click at [799, 67] on icon "button" at bounding box center [806, 72] width 15 height 15
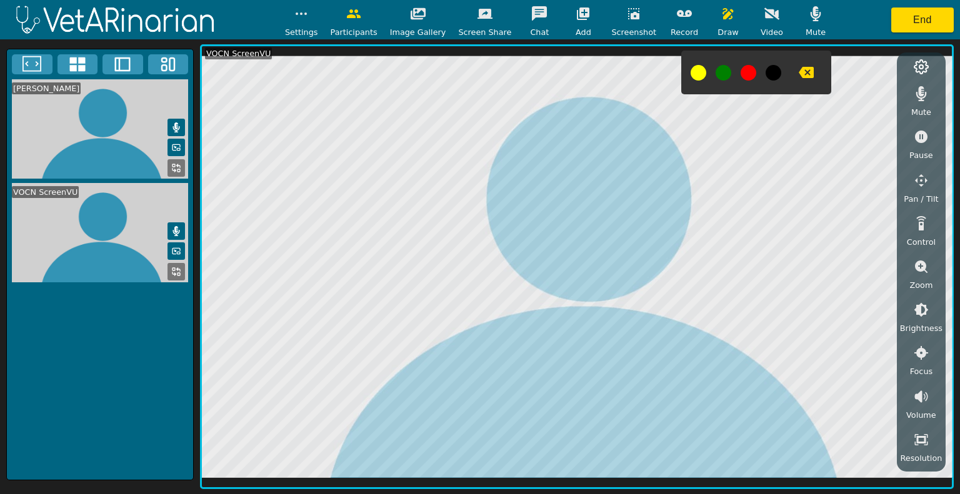
click at [627, 9] on icon "button" at bounding box center [633, 13] width 15 height 15
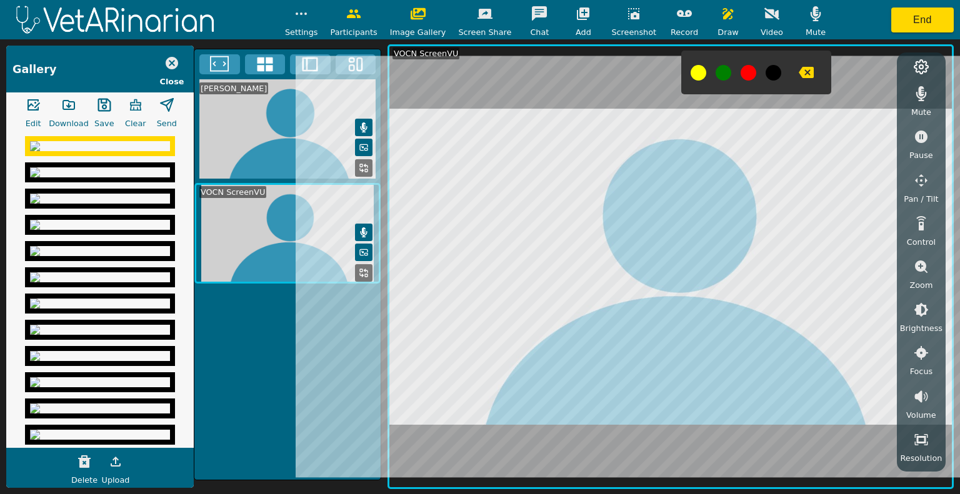
click at [162, 60] on button "button" at bounding box center [171, 63] width 31 height 25
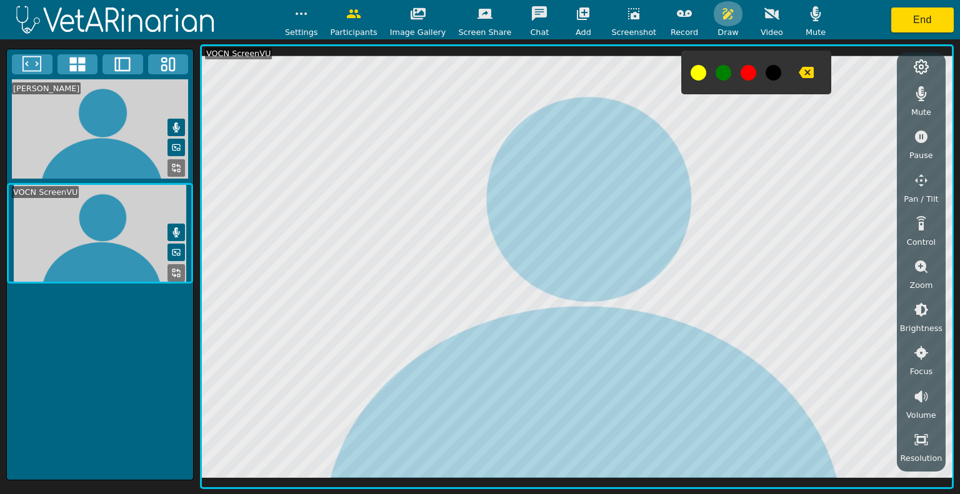
click at [721, 12] on icon "button" at bounding box center [728, 13] width 15 height 15
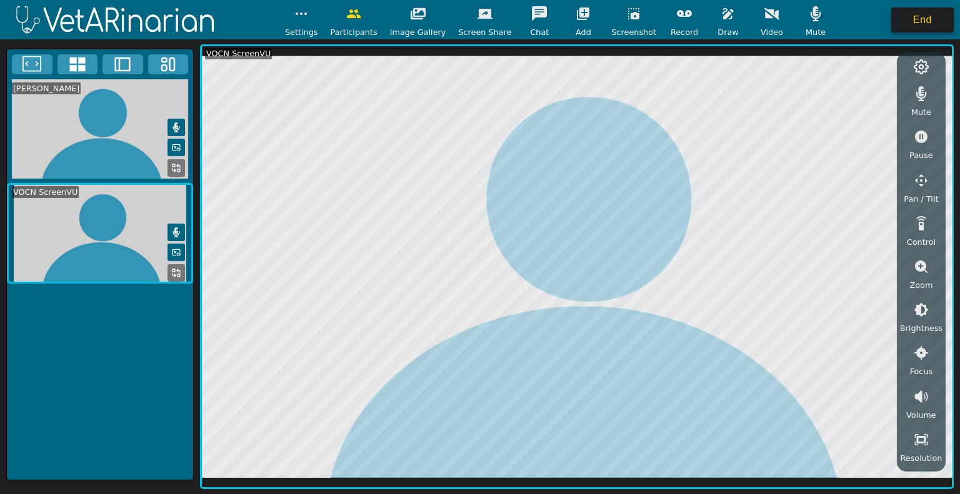
click at [899, 19] on button "End" at bounding box center [922, 19] width 62 height 25
